Goal: Information Seeking & Learning: Learn about a topic

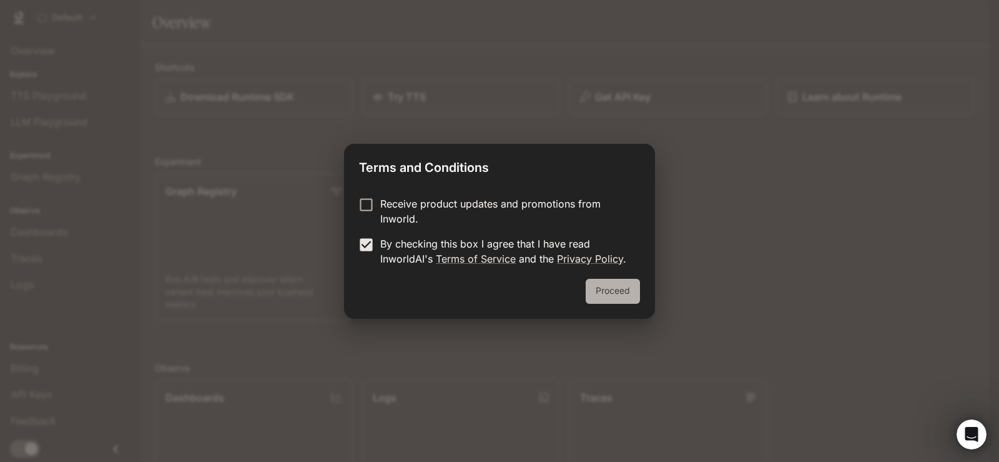
click at [612, 290] on button "Proceed" at bounding box center [613, 291] width 54 height 25
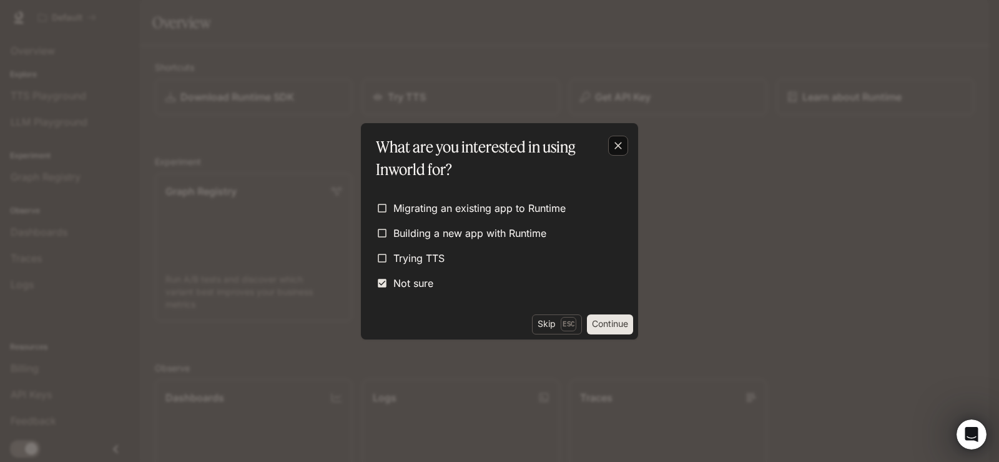
click at [626, 141] on div "button" at bounding box center [618, 146] width 20 height 20
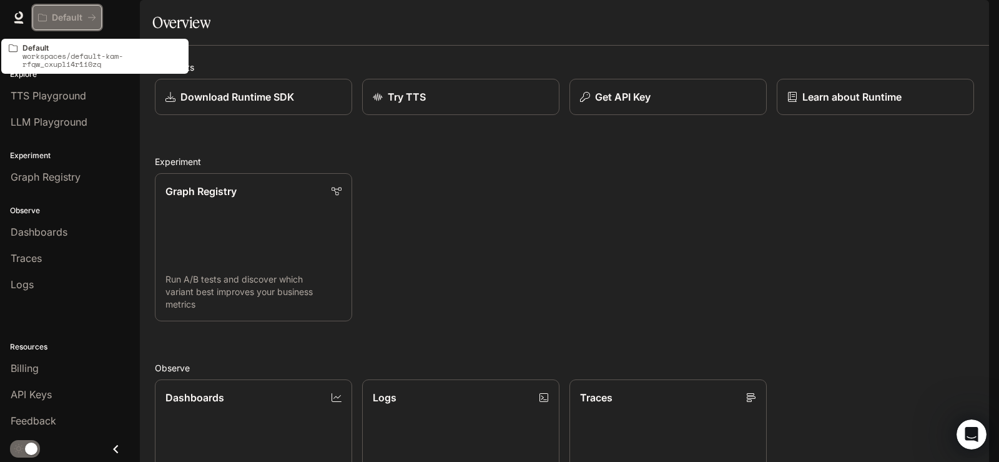
click at [79, 14] on p "Default" at bounding box center [67, 17] width 31 height 11
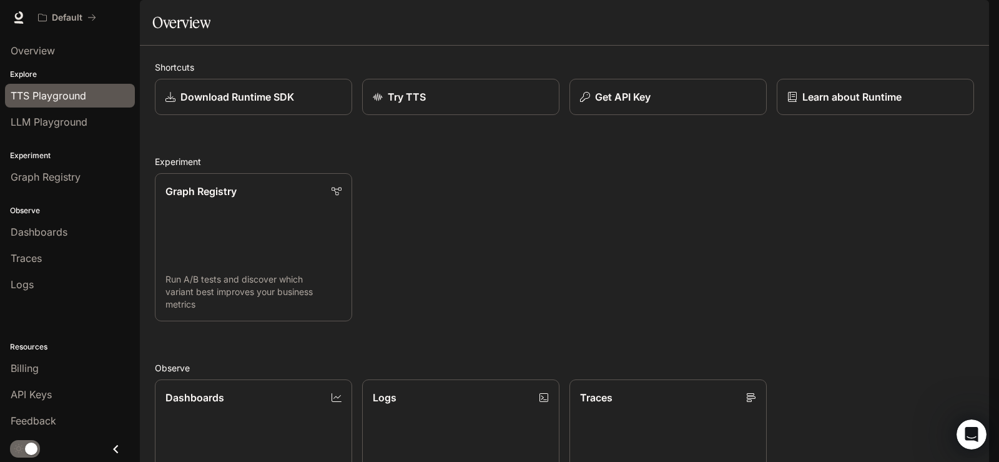
click at [70, 107] on link "TTS Playground" at bounding box center [70, 96] width 130 height 24
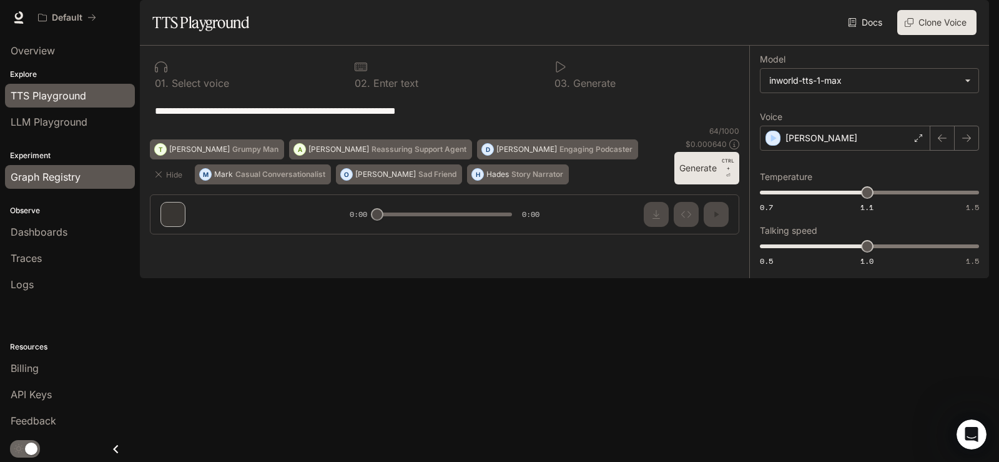
click at [81, 167] on link "Graph Registry" at bounding box center [70, 177] width 130 height 24
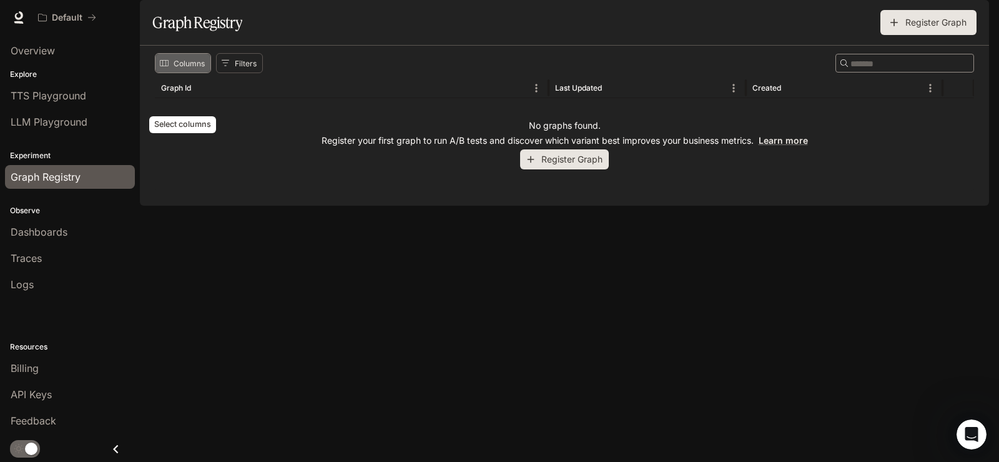
click at [196, 73] on button "Columns" at bounding box center [183, 63] width 56 height 20
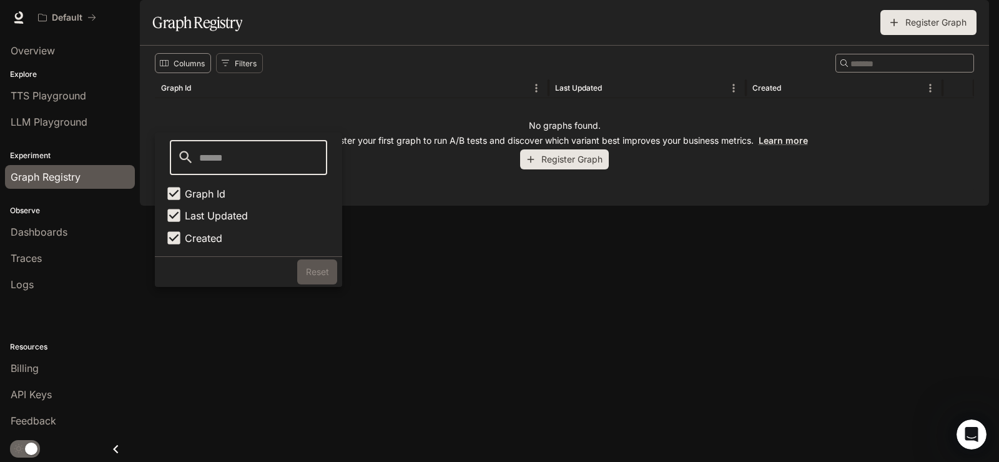
click at [197, 73] on button "Columns" at bounding box center [183, 63] width 56 height 20
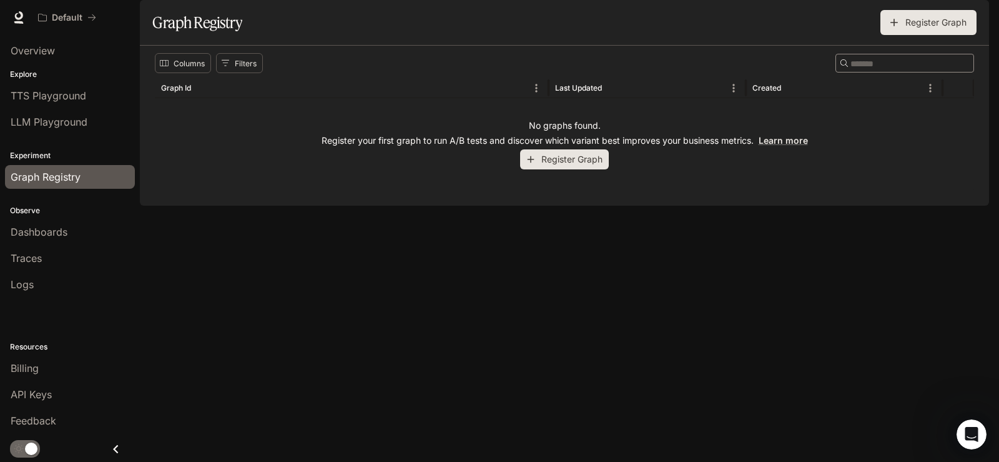
click at [86, 245] on li "Traces" at bounding box center [70, 258] width 140 height 26
click at [75, 222] on link "Dashboards" at bounding box center [70, 232] width 130 height 24
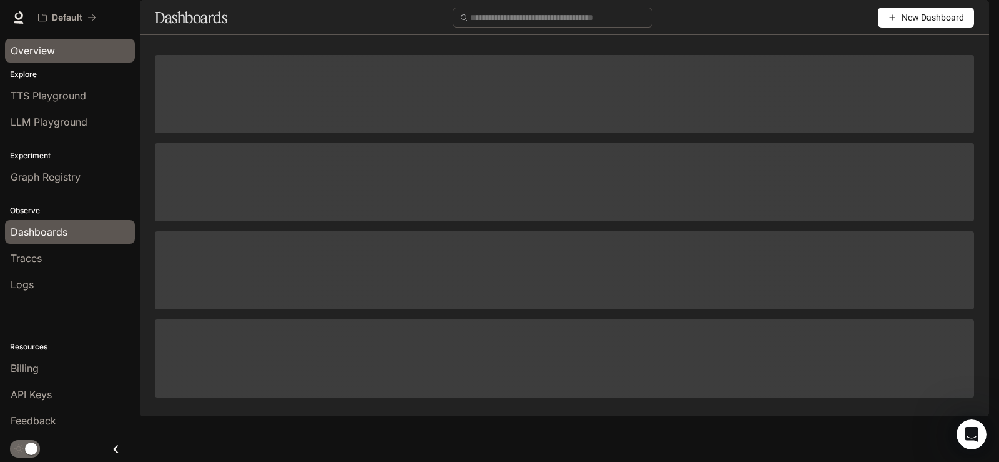
click at [41, 57] on span "Overview" at bounding box center [33, 50] width 44 height 15
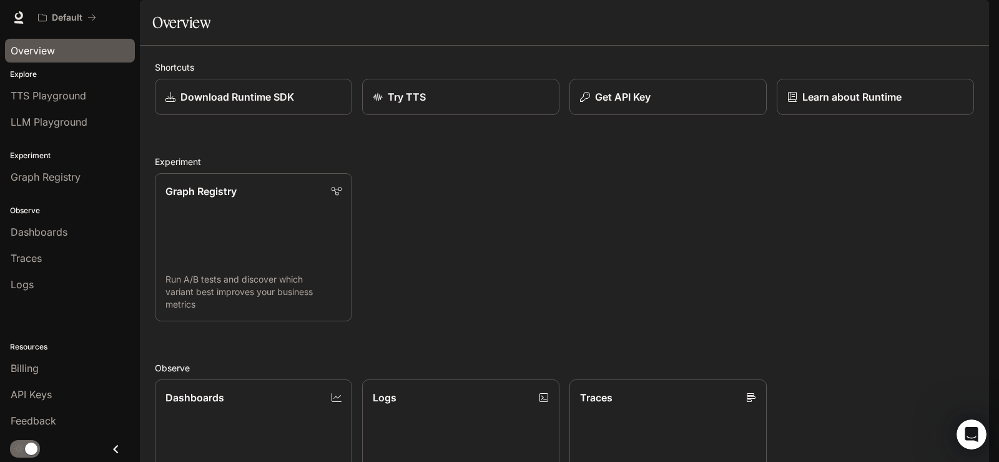
scroll to position [327, 0]
click at [57, 232] on span "Dashboards" at bounding box center [39, 231] width 57 height 15
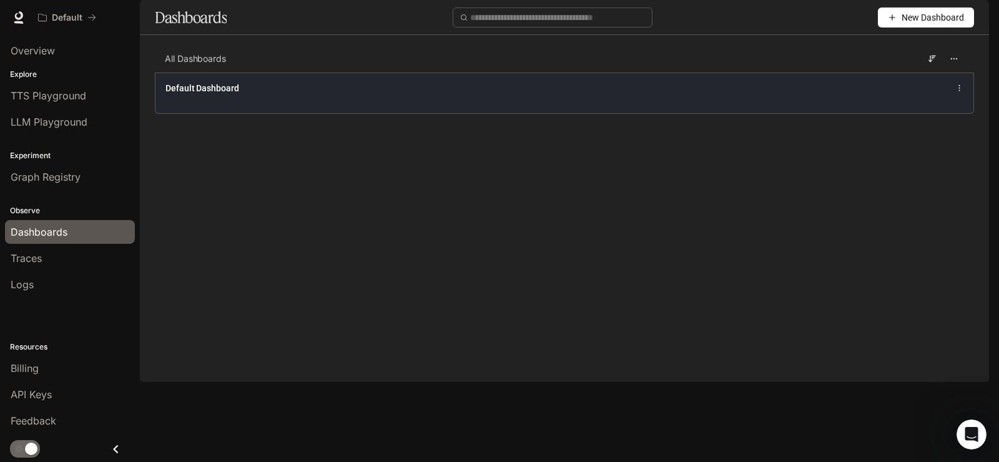
click at [257, 96] on div "Default Dashboard" at bounding box center [565, 88] width 798 height 15
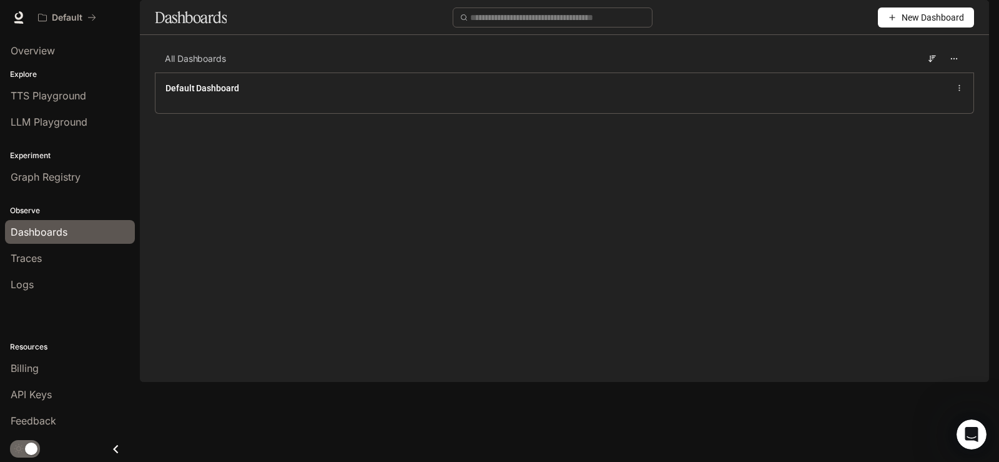
click at [918, 24] on span "New Dashboard" at bounding box center [933, 18] width 62 height 14
click at [898, 77] on div "Create dashboard" at bounding box center [912, 79] width 104 height 14
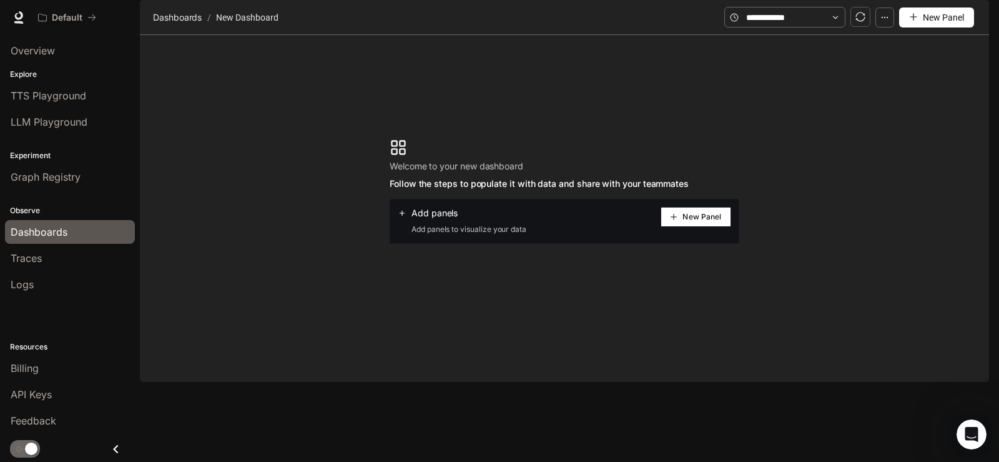
click at [676, 221] on icon "plus" at bounding box center [673, 216] width 7 height 7
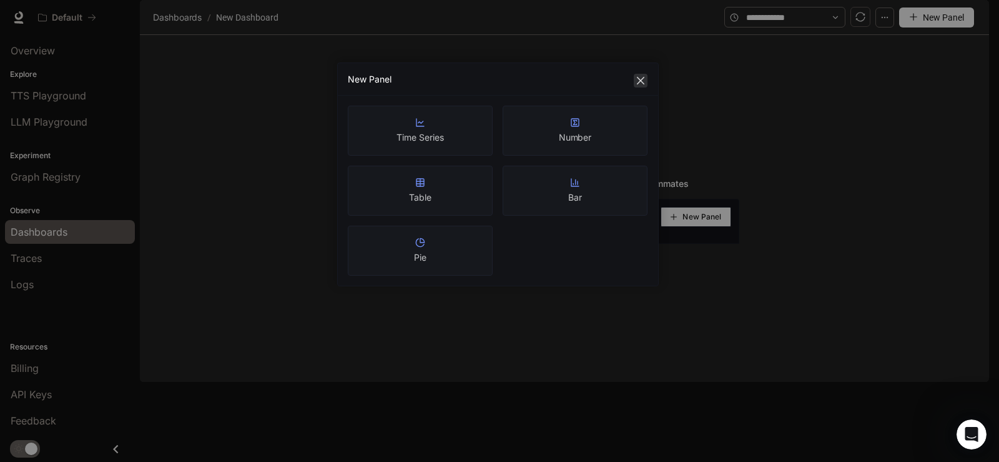
click at [643, 82] on icon "close" at bounding box center [640, 80] width 7 height 7
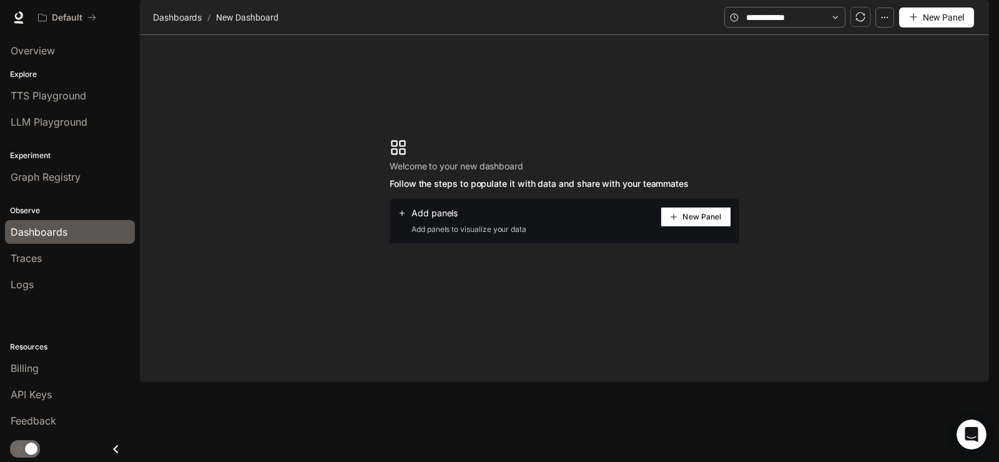
click at [404, 217] on icon at bounding box center [402, 213] width 9 height 9
click at [445, 244] on div "Add panels Add panels to visualize your data New Panel" at bounding box center [565, 221] width 350 height 45
click at [454, 219] on span "Add panels" at bounding box center [435, 213] width 46 height 12
drag, startPoint x: 431, startPoint y: 196, endPoint x: 461, endPoint y: 195, distance: 30.0
click at [438, 174] on span "Welcome to your new dashboard" at bounding box center [539, 166] width 299 height 15
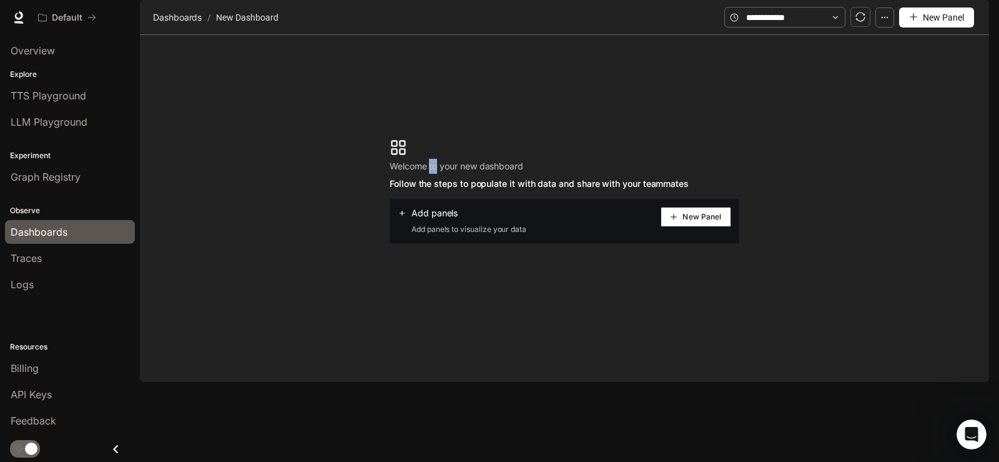
click at [891, 27] on button "button" at bounding box center [885, 17] width 19 height 20
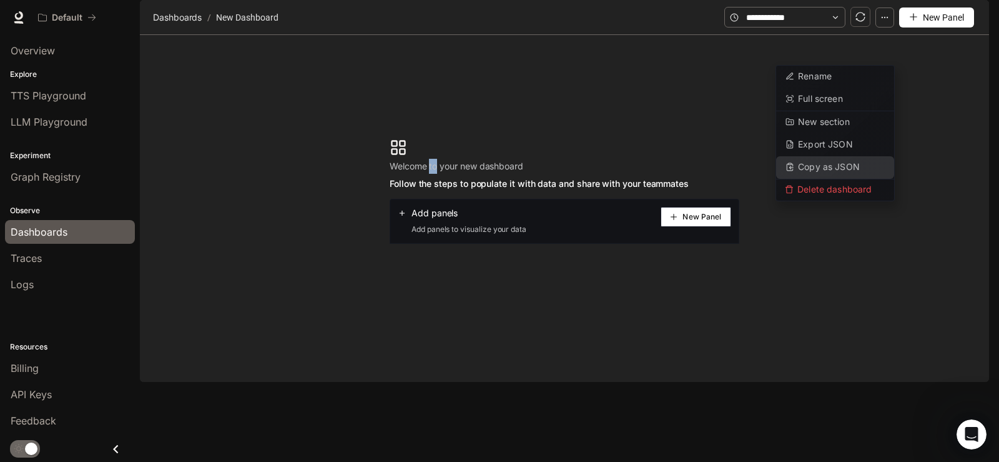
click at [860, 174] on button "Copy as JSON" at bounding box center [835, 167] width 118 height 22
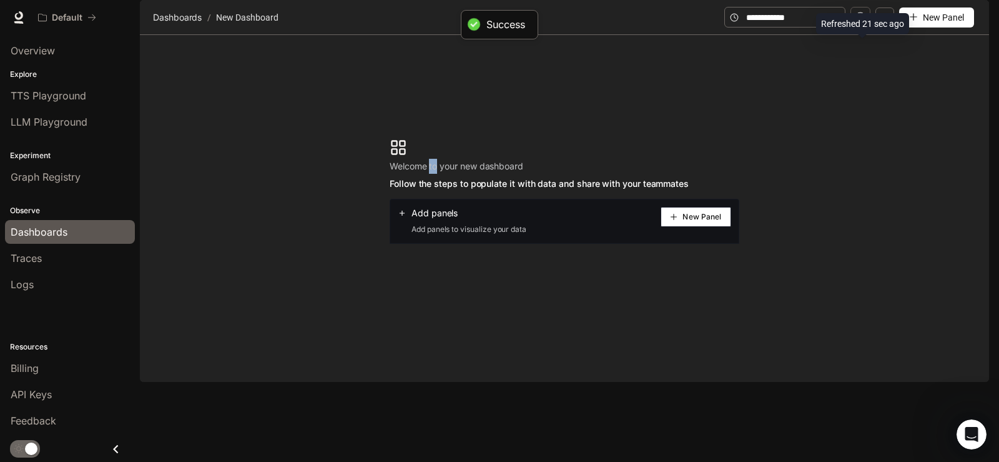
click at [877, 27] on button "button" at bounding box center [885, 17] width 19 height 20
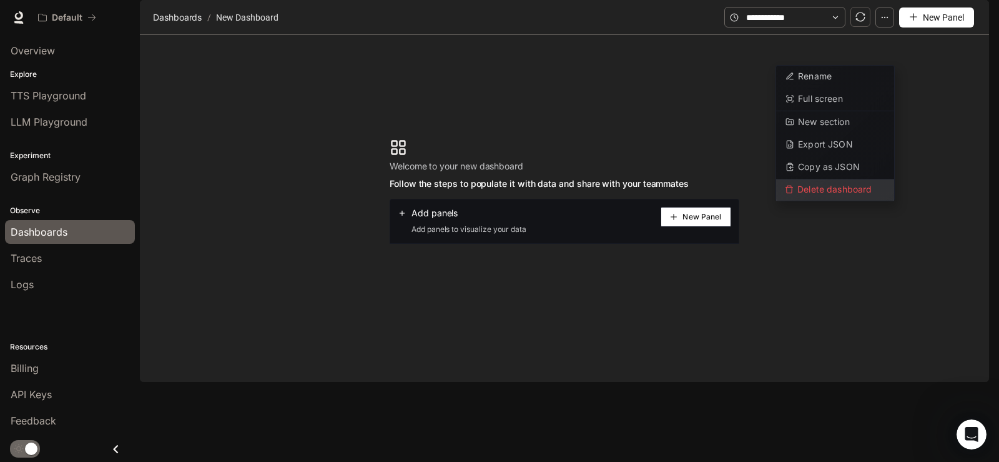
click at [846, 187] on span "Delete dashboard" at bounding box center [835, 189] width 118 height 21
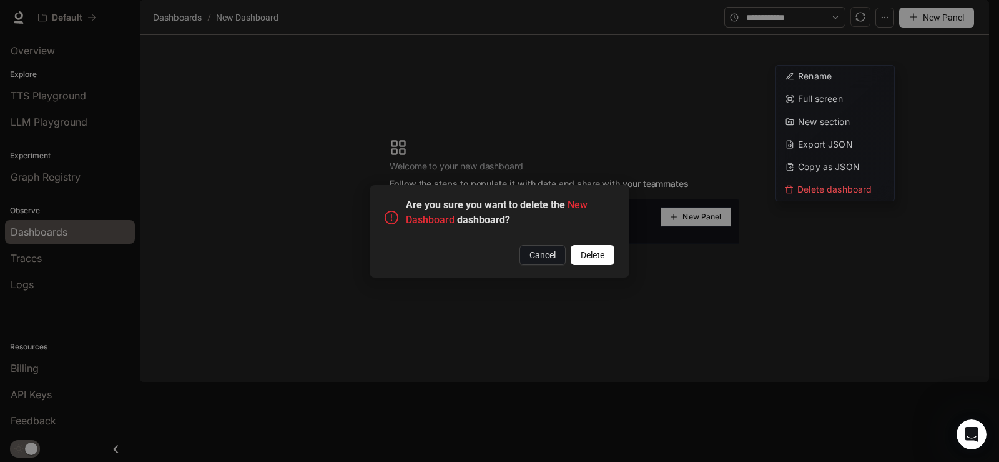
click at [590, 256] on span "Delete" at bounding box center [593, 255] width 24 height 14
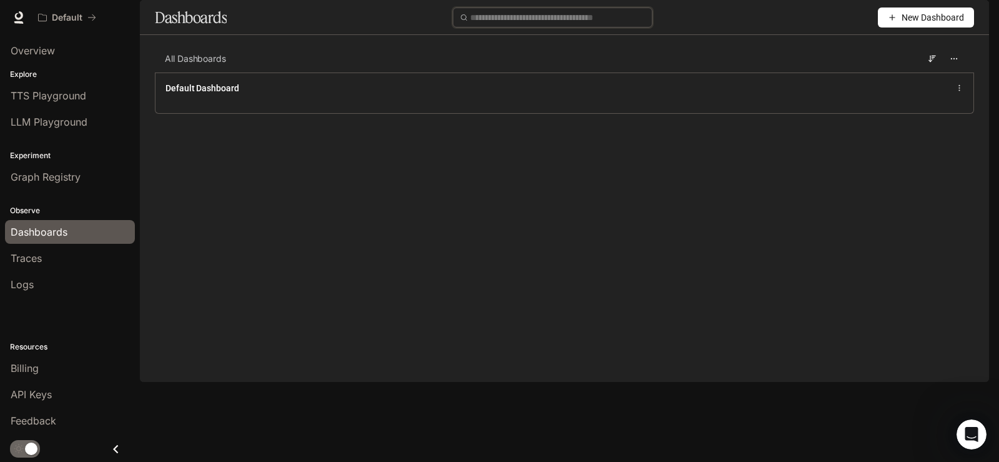
click at [578, 24] on input "text" at bounding box center [557, 18] width 175 height 14
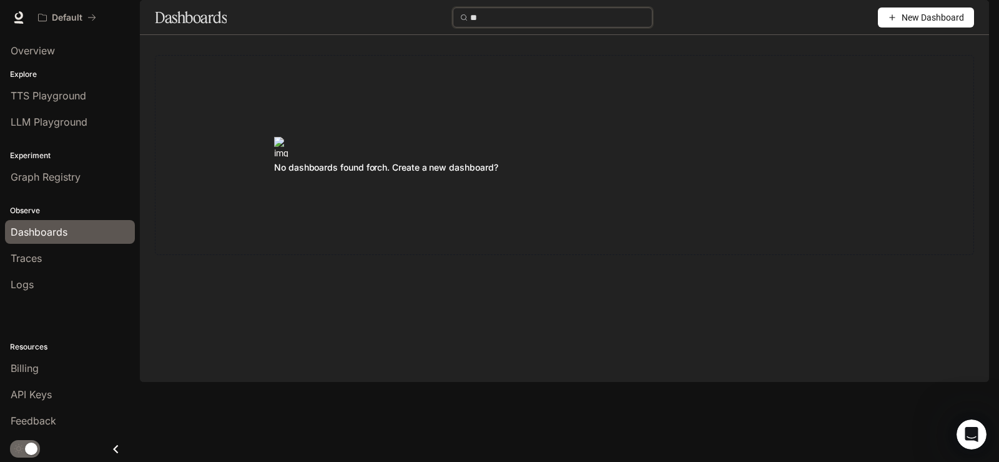
type input "*"
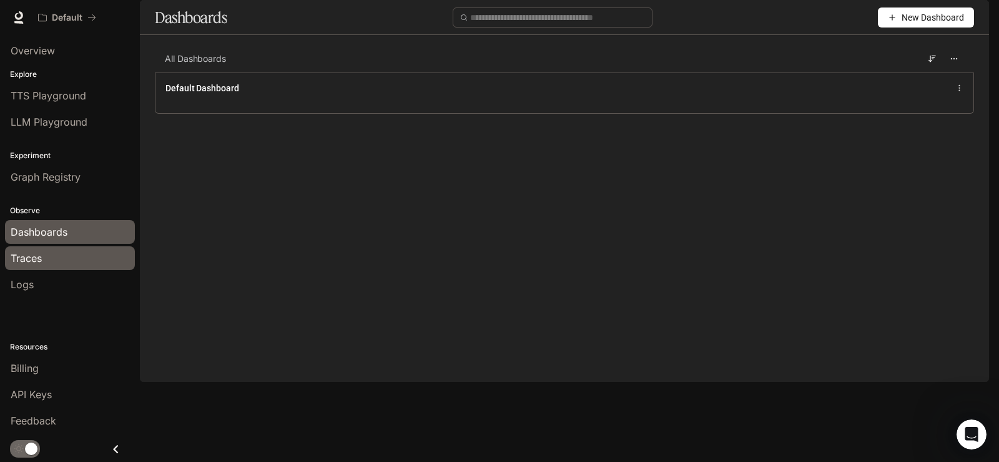
click at [57, 252] on div "Traces" at bounding box center [70, 257] width 119 height 15
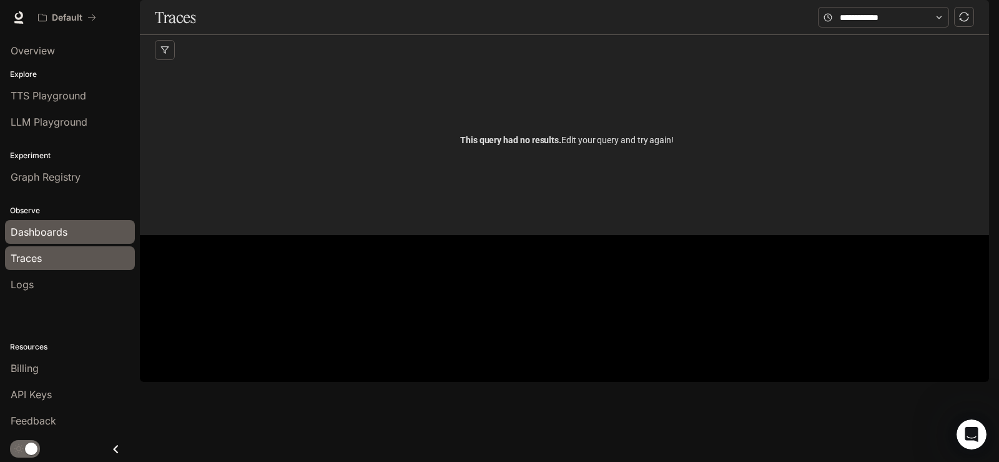
click at [42, 229] on span "Dashboards" at bounding box center [39, 231] width 57 height 15
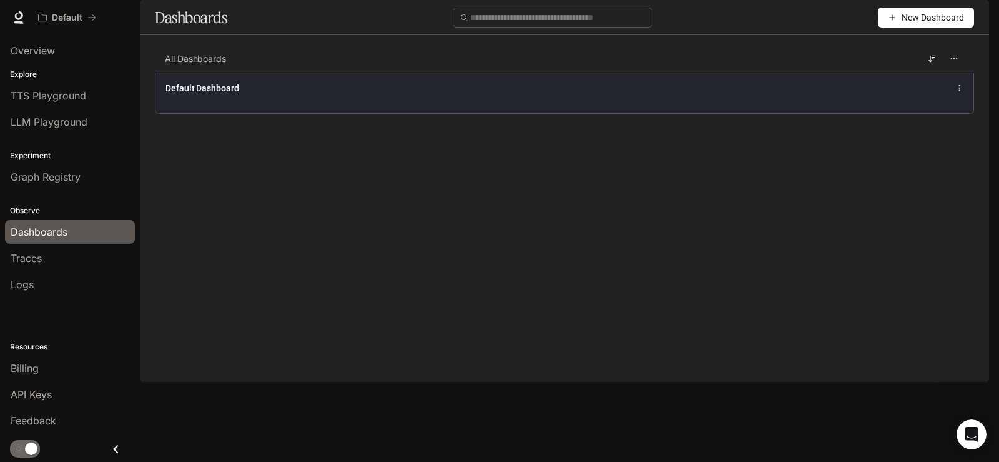
click at [957, 92] on icon at bounding box center [960, 88] width 9 height 9
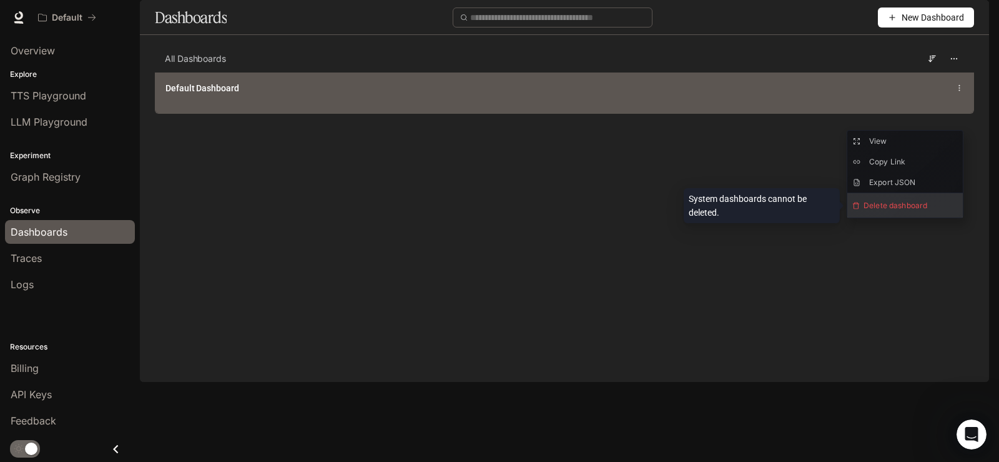
click at [918, 211] on span "Delete dashboard" at bounding box center [906, 205] width 116 height 24
click at [905, 209] on span "Delete dashboard" at bounding box center [906, 205] width 116 height 24
click at [804, 205] on div "System dashboards cannot be deleted." at bounding box center [762, 205] width 156 height 35
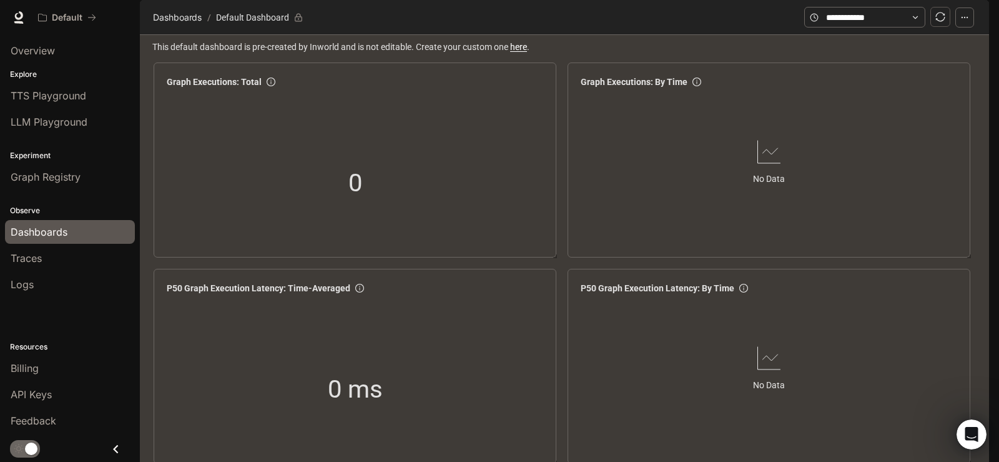
click at [961, 22] on icon "button" at bounding box center [965, 17] width 9 height 9
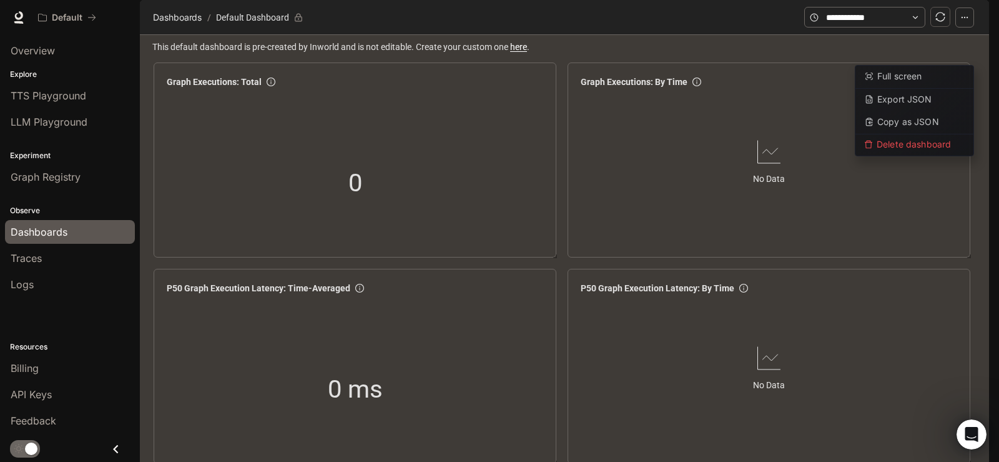
click at [961, 27] on button "button" at bounding box center [965, 17] width 19 height 20
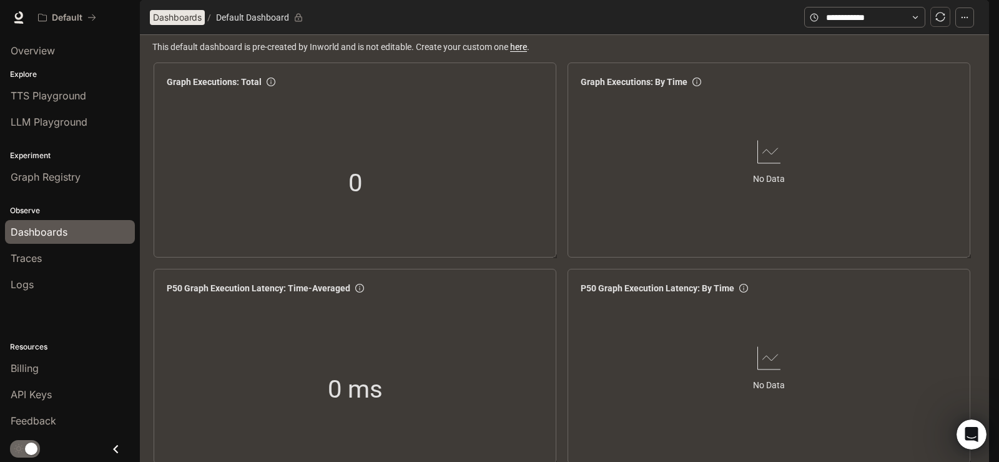
click at [186, 25] on span "Dashboards" at bounding box center [177, 17] width 49 height 15
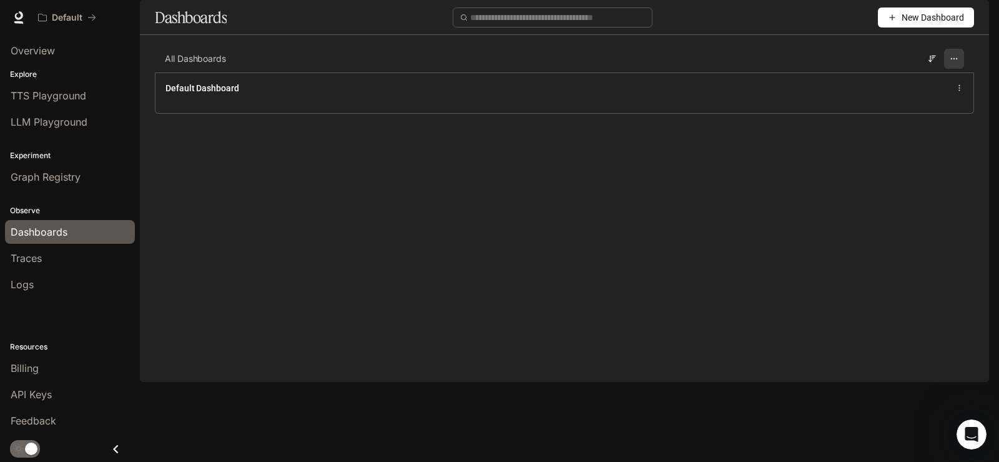
click at [952, 63] on icon "button" at bounding box center [954, 58] width 9 height 9
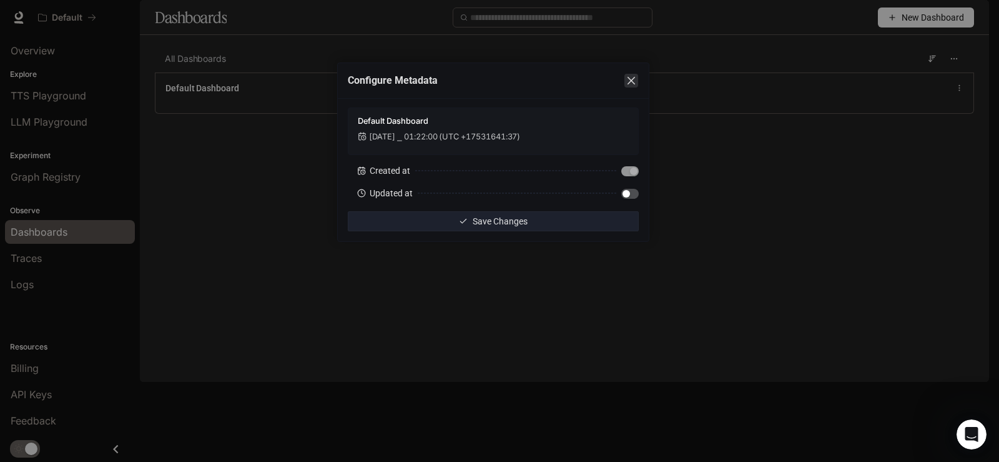
click at [636, 79] on icon "close" at bounding box center [632, 81] width 10 height 10
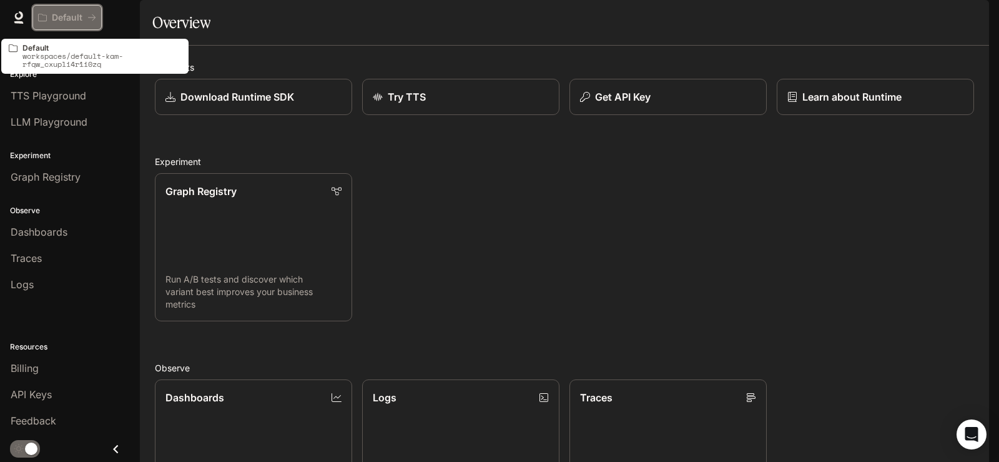
click at [77, 17] on p "Default" at bounding box center [67, 17] width 31 height 11
click at [96, 19] on icon "All workspaces" at bounding box center [91, 17] width 9 height 9
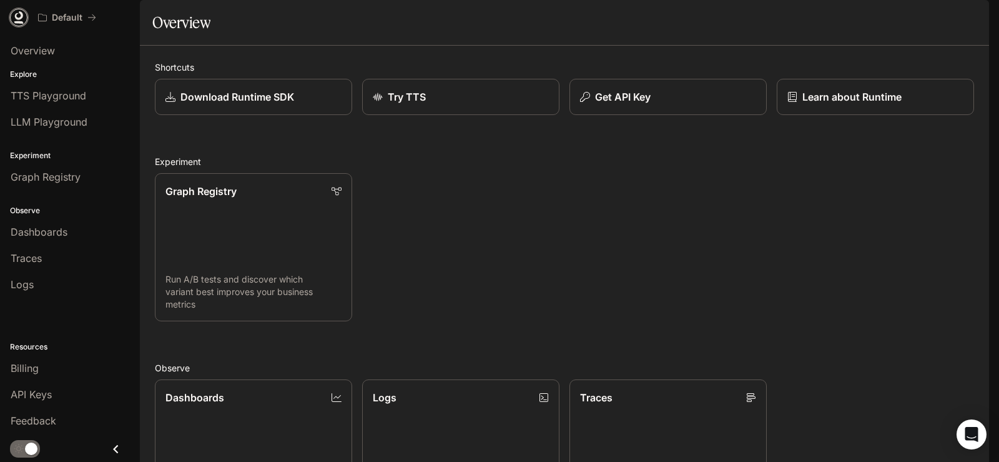
click at [19, 22] on icon at bounding box center [18, 22] width 9 height 2
click at [66, 234] on span "Dashboards" at bounding box center [39, 231] width 57 height 15
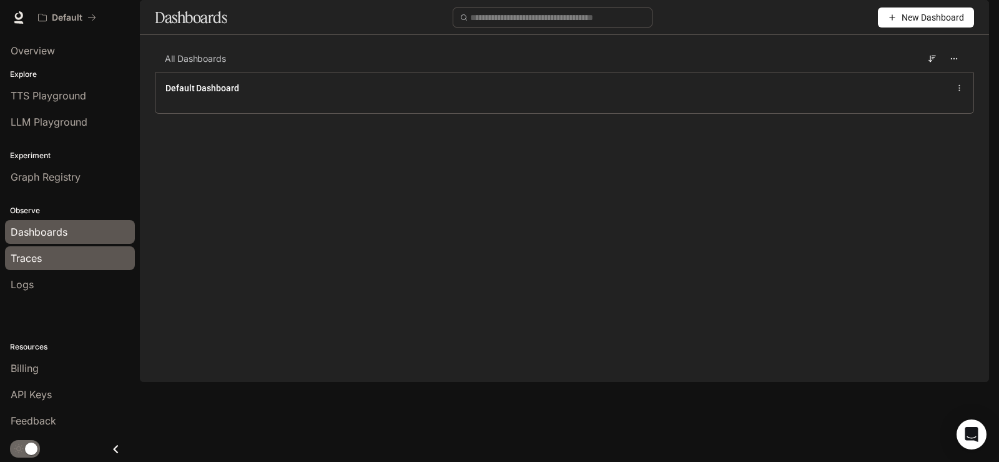
click at [47, 264] on div "Traces" at bounding box center [70, 257] width 119 height 15
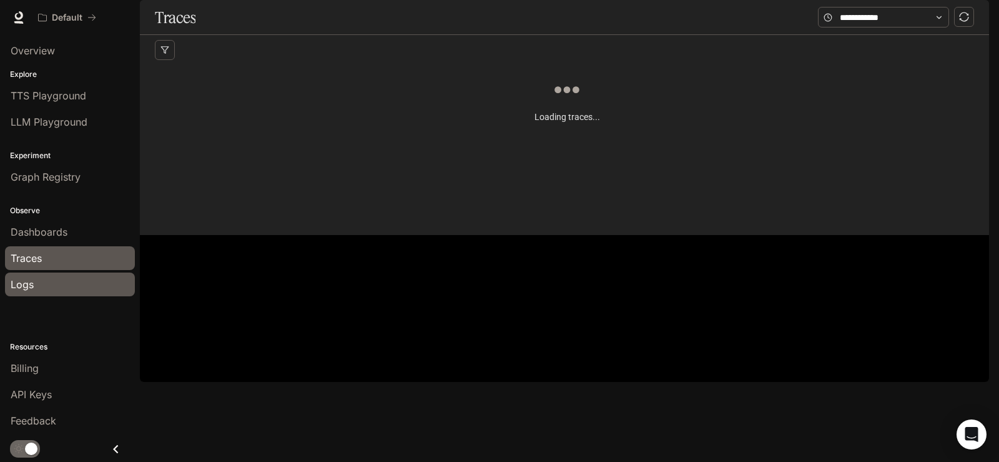
click at [58, 279] on div "Logs" at bounding box center [70, 284] width 119 height 15
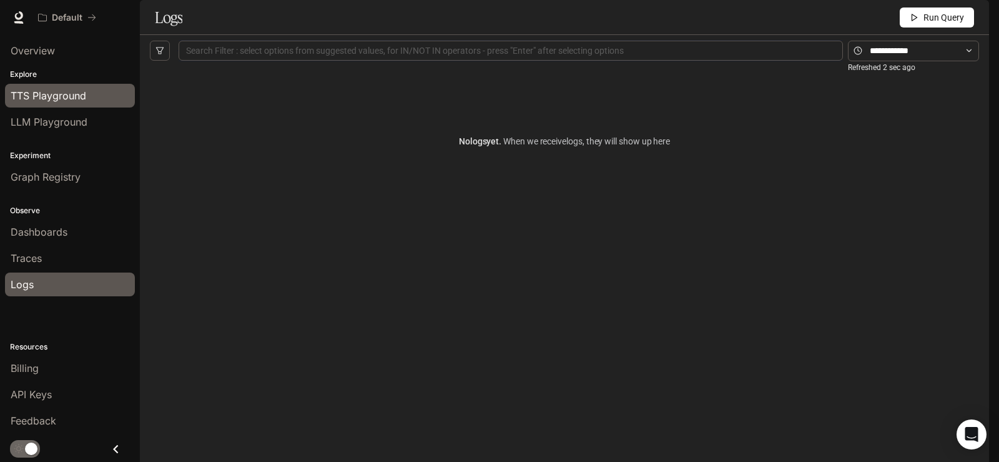
click at [59, 103] on link "TTS Playground" at bounding box center [70, 96] width 130 height 24
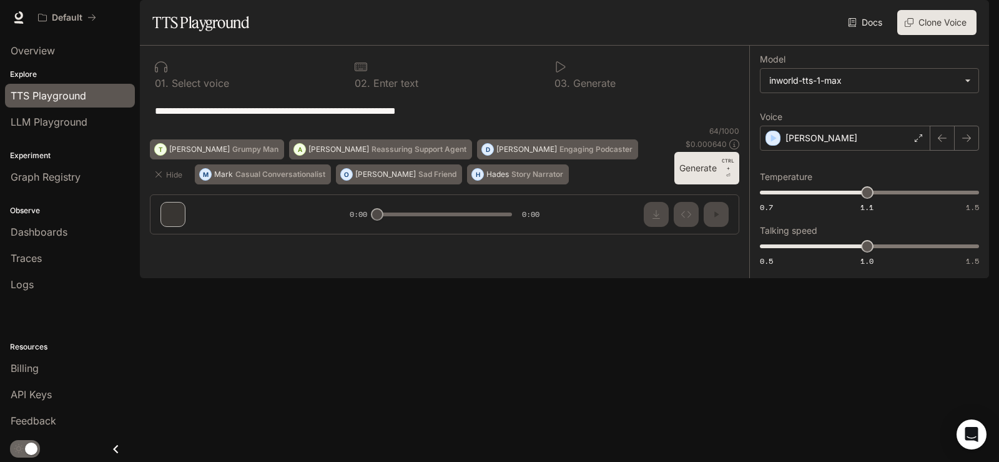
click at [382, 244] on div "**********" at bounding box center [445, 145] width 610 height 199
click at [452, 204] on div "**********" at bounding box center [445, 130] width 590 height 149
click at [75, 121] on span "LLM Playground" at bounding box center [49, 121] width 77 height 15
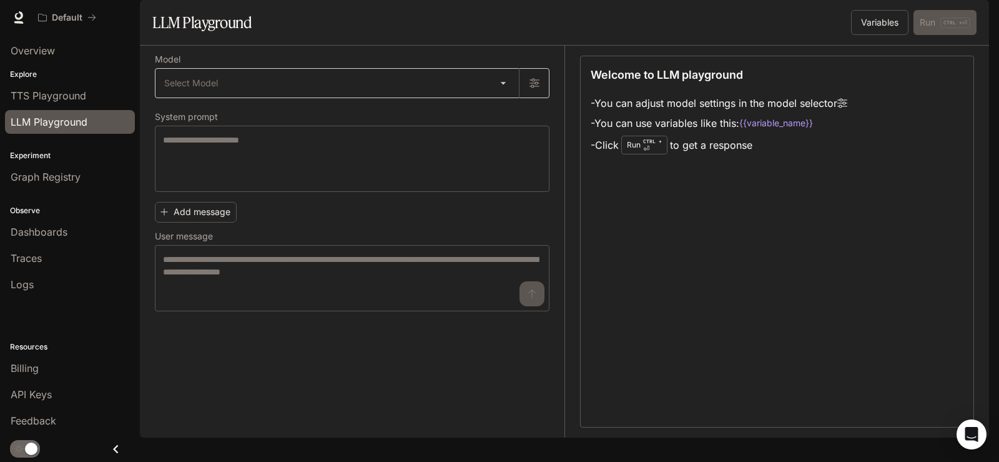
click at [274, 116] on body "Skip to main content Default Runtime Runtime Documentation Documentation Portal…" at bounding box center [499, 231] width 999 height 462
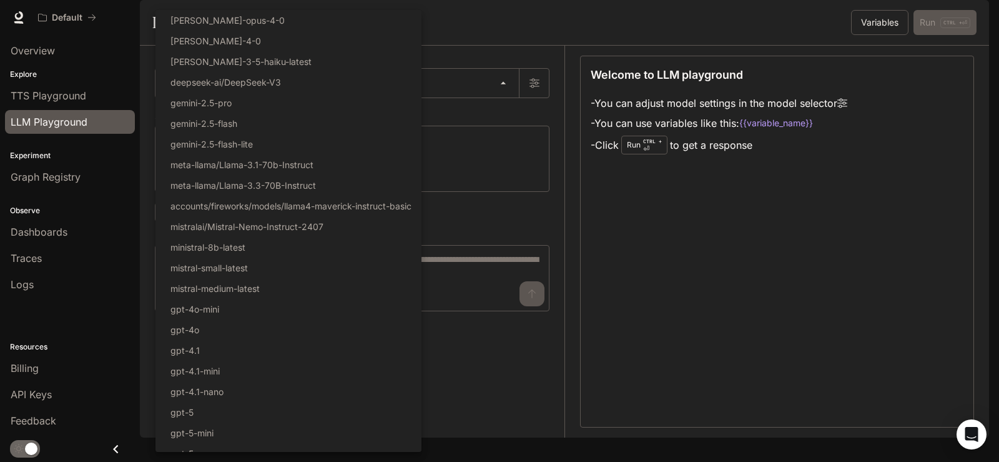
click at [475, 102] on div at bounding box center [499, 231] width 999 height 462
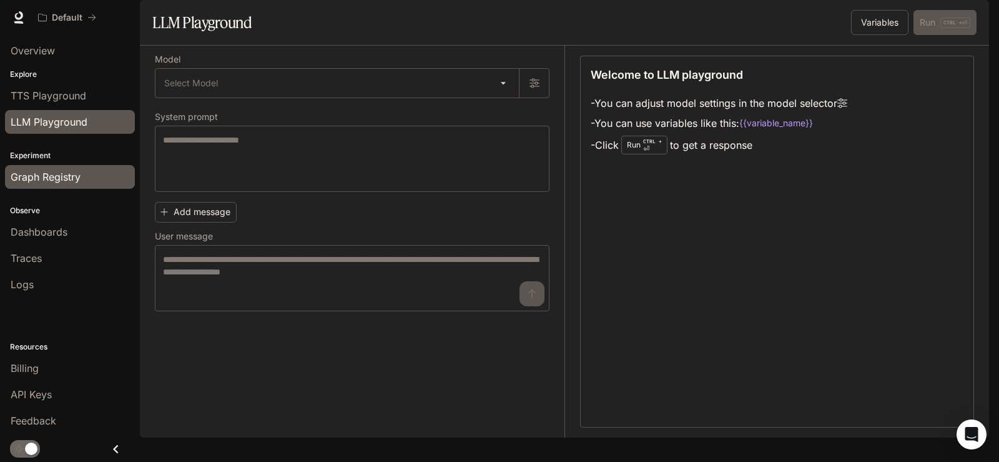
click at [95, 176] on div "Graph Registry" at bounding box center [70, 176] width 119 height 15
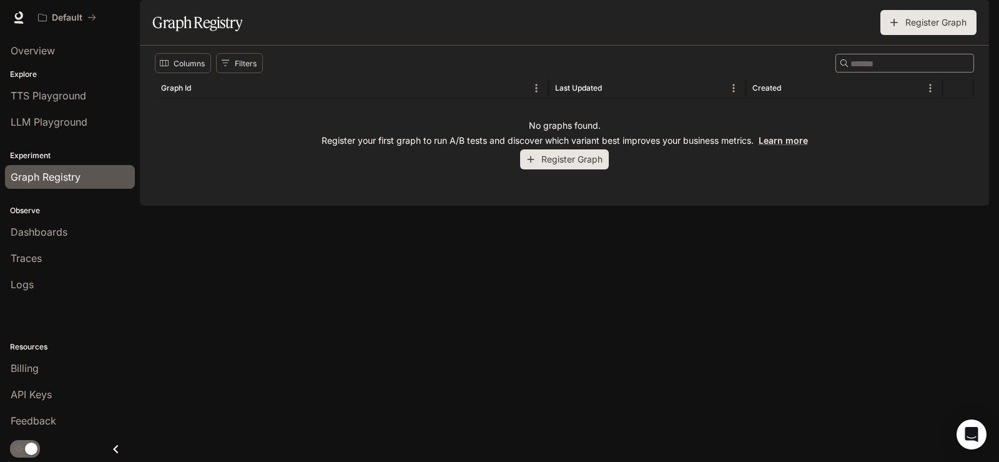
click at [924, 17] on span "Documentation" at bounding box center [914, 18] width 62 height 16
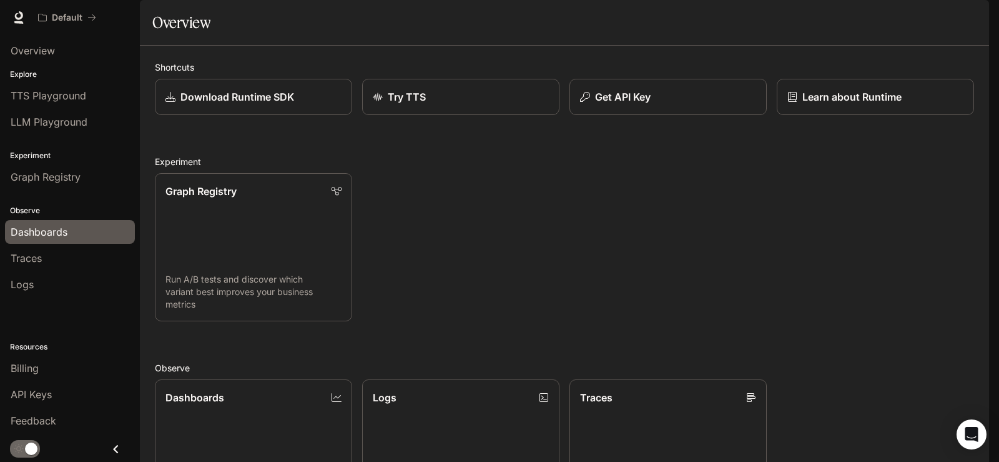
click at [76, 229] on div "Dashboards" at bounding box center [70, 231] width 119 height 15
